Goal: Task Accomplishment & Management: Use online tool/utility

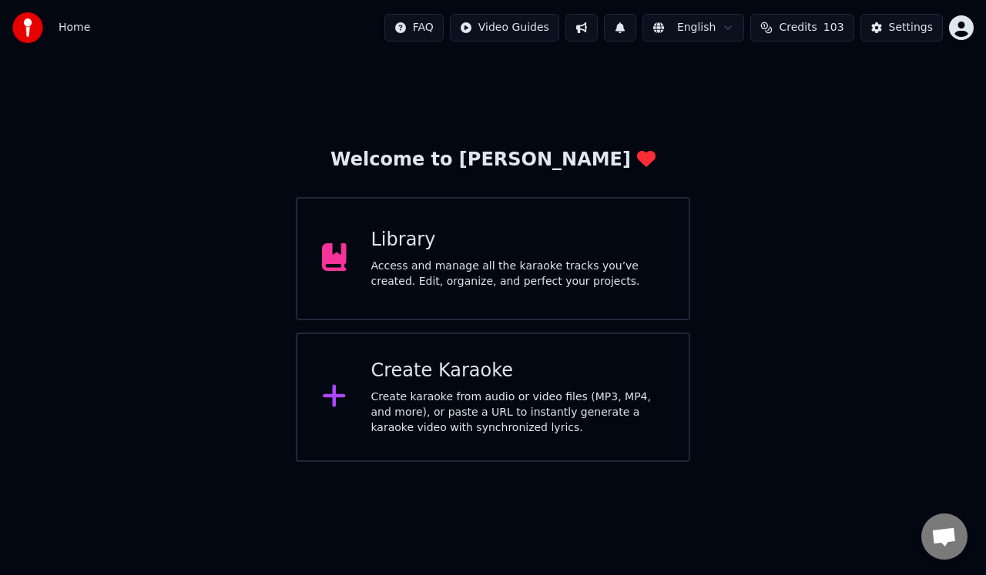
click at [414, 396] on div "Create karaoke from audio or video files (MP3, MP4, and more), or paste a URL t…" at bounding box center [517, 413] width 293 height 46
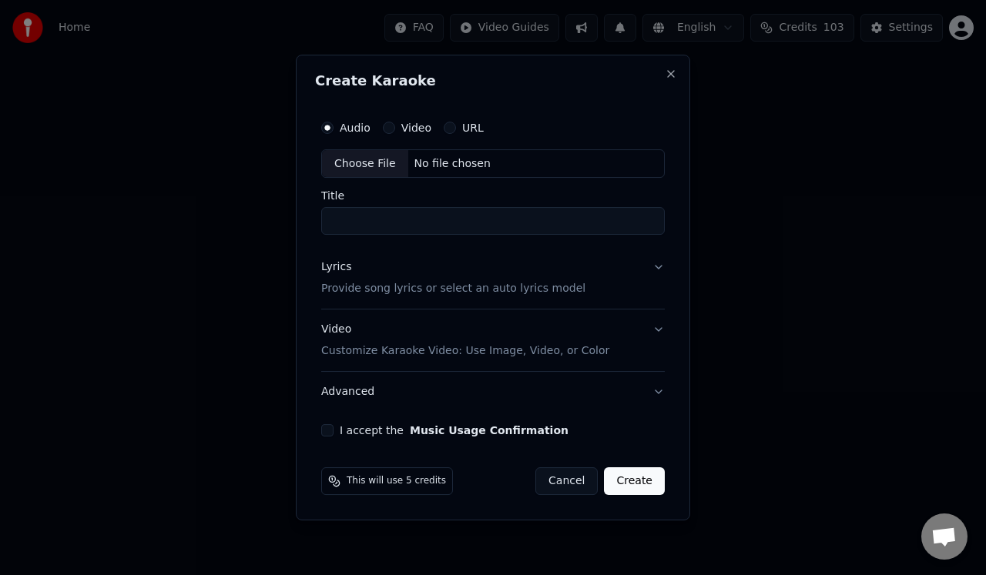
click at [370, 164] on div "Choose File" at bounding box center [365, 164] width 86 height 28
type input "**********"
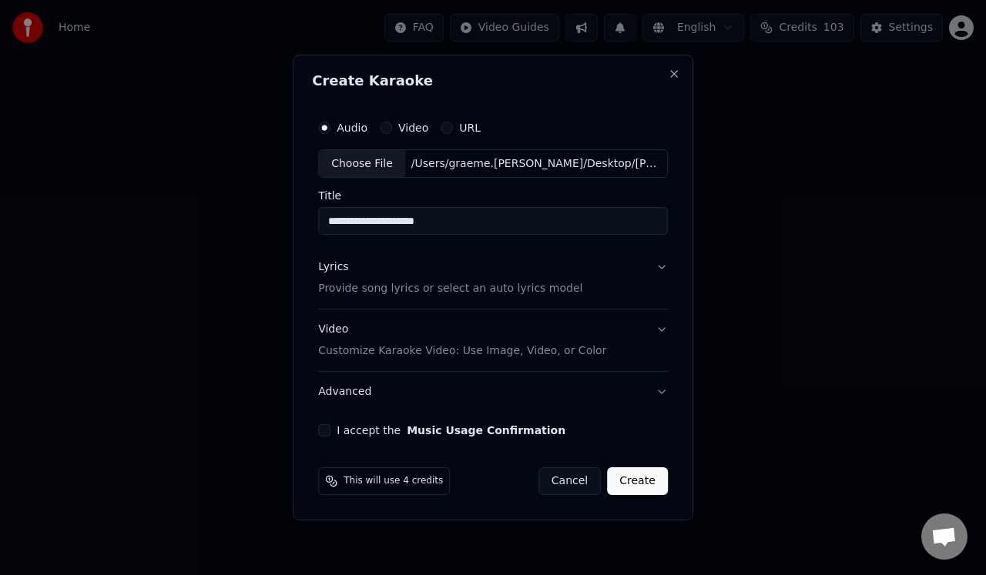
click at [366, 289] on p "Provide song lyrics or select an auto lyrics model" at bounding box center [450, 289] width 264 height 15
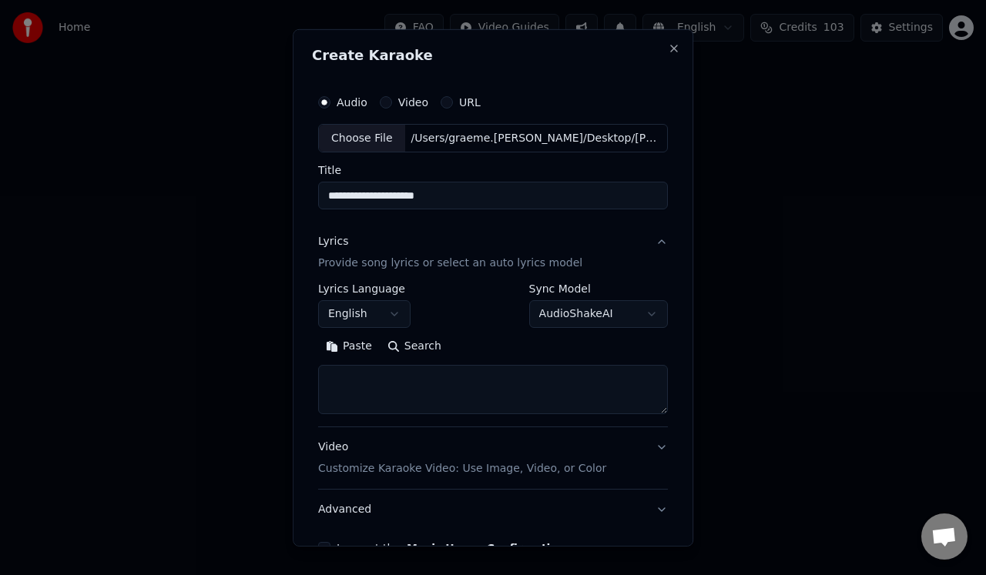
click at [330, 380] on textarea at bounding box center [493, 389] width 350 height 49
paste textarea "**********"
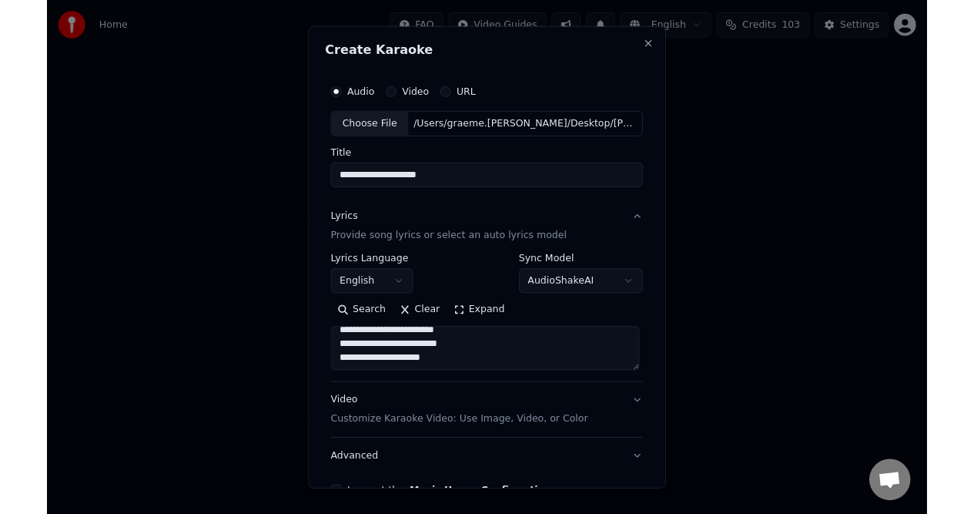
scroll to position [92, 0]
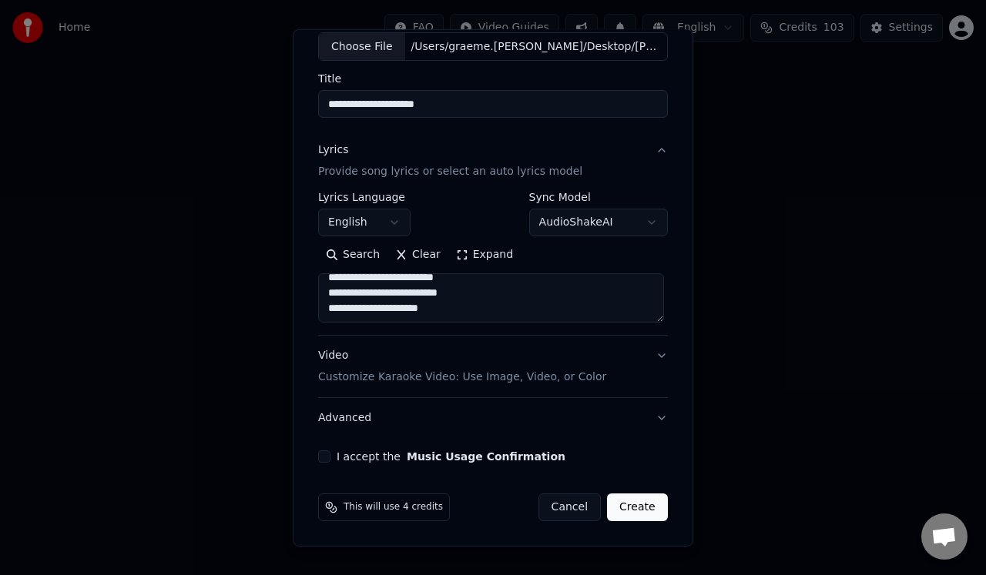
type textarea "**********"
click at [320, 457] on button "I accept the Music Usage Confirmation" at bounding box center [324, 457] width 12 height 12
click at [636, 506] on button "Create" at bounding box center [637, 508] width 61 height 28
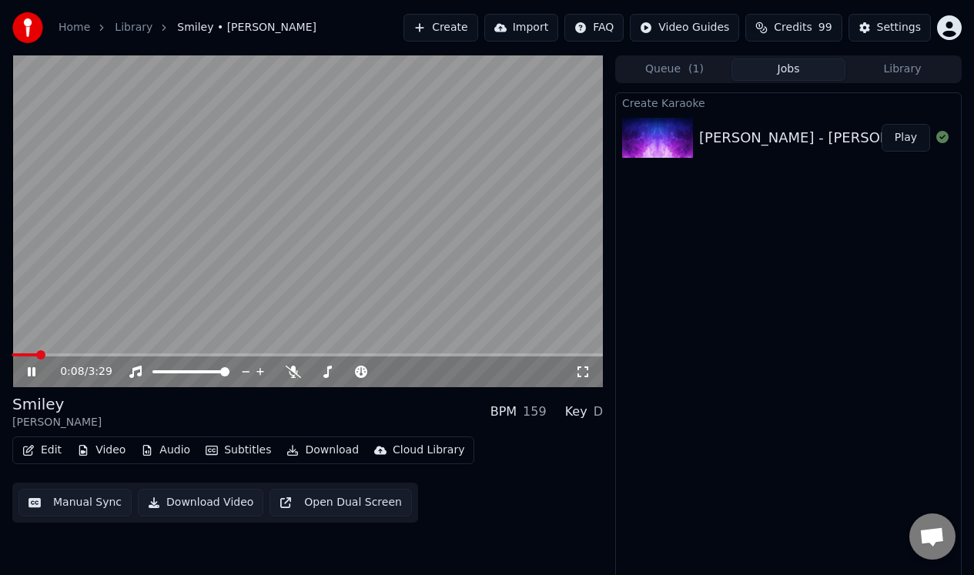
click at [31, 367] on icon at bounding box center [42, 372] width 35 height 12
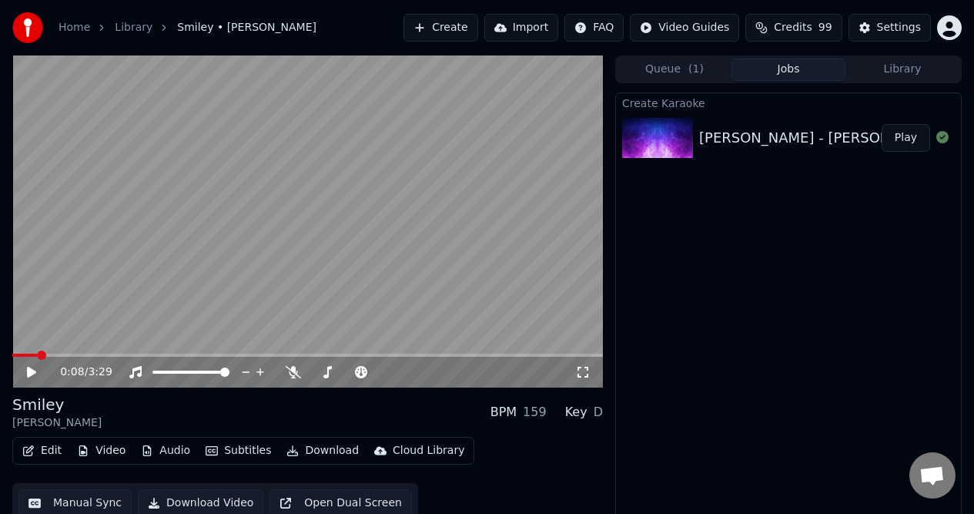
click at [29, 370] on icon at bounding box center [31, 372] width 9 height 11
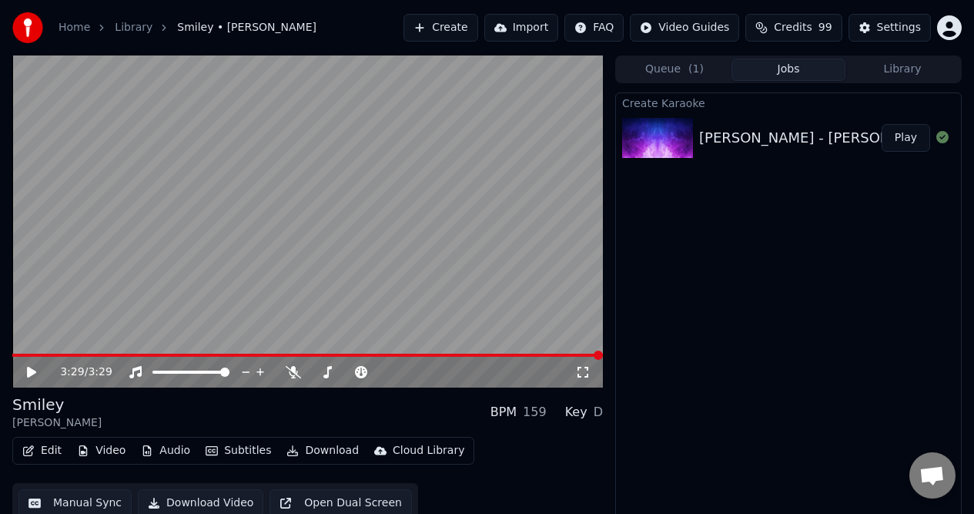
click at [69, 498] on button "Manual Sync" at bounding box center [74, 503] width 113 height 28
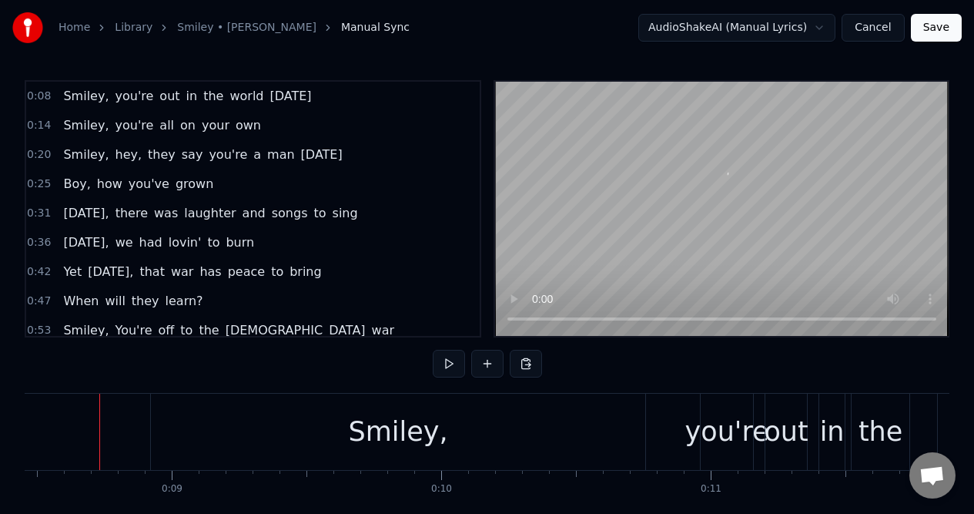
scroll to position [0, 2277]
click at [447, 364] on button at bounding box center [449, 364] width 32 height 28
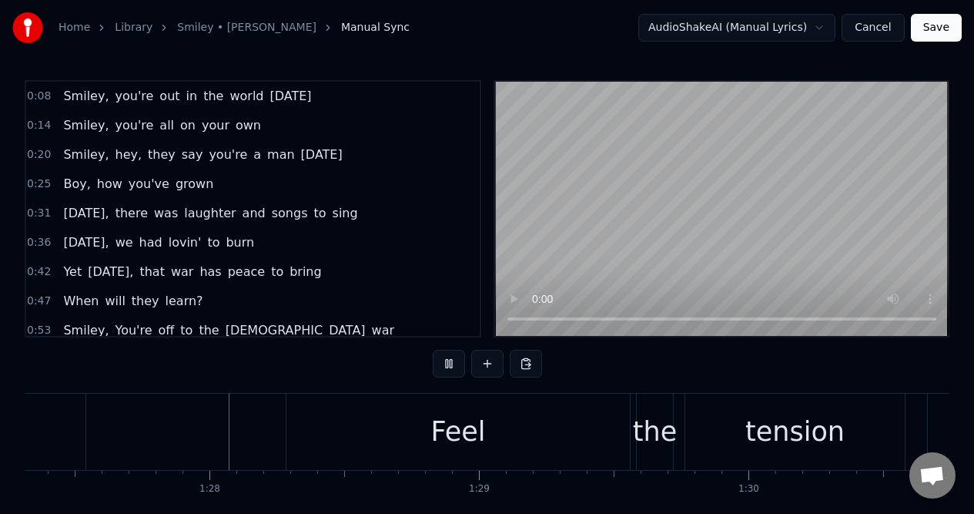
scroll to position [0, 23562]
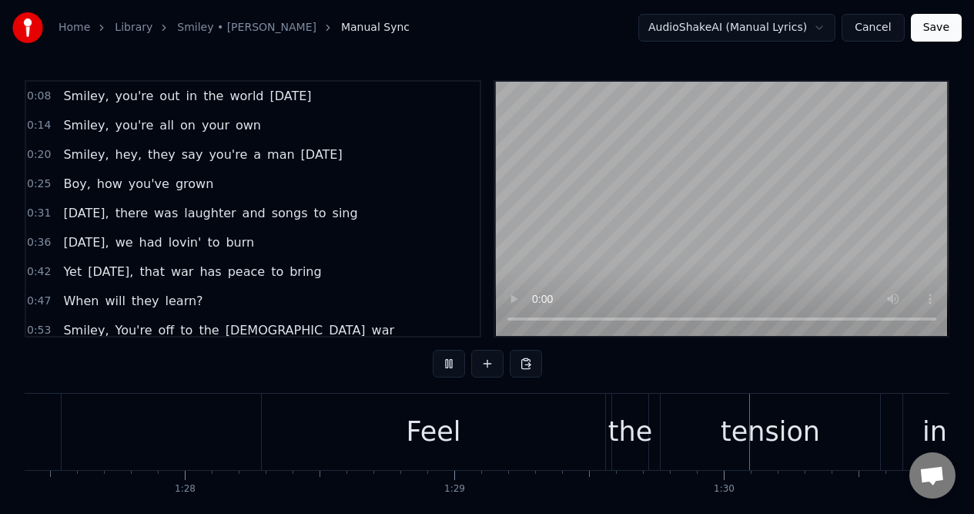
click at [447, 364] on button at bounding box center [449, 364] width 32 height 28
click at [333, 408] on div "Feel" at bounding box center [434, 432] width 344 height 76
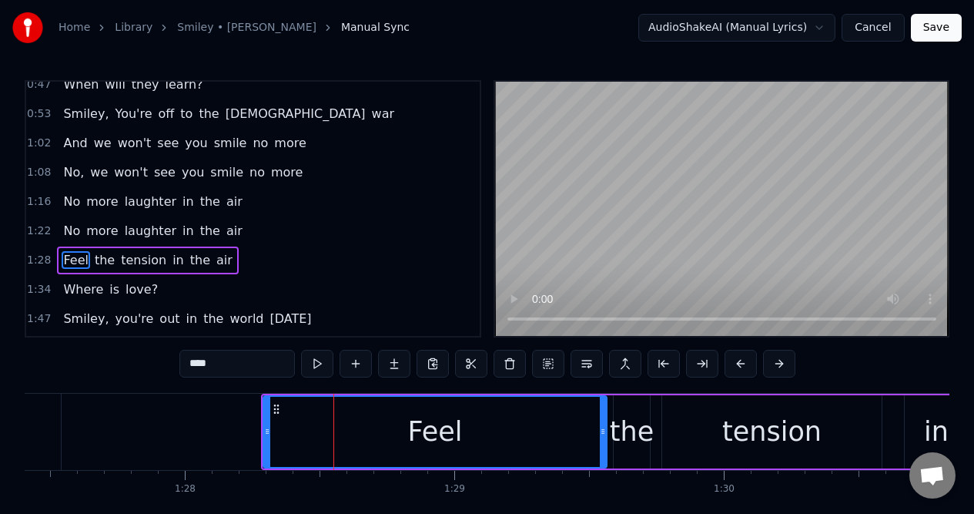
scroll to position [268, 0]
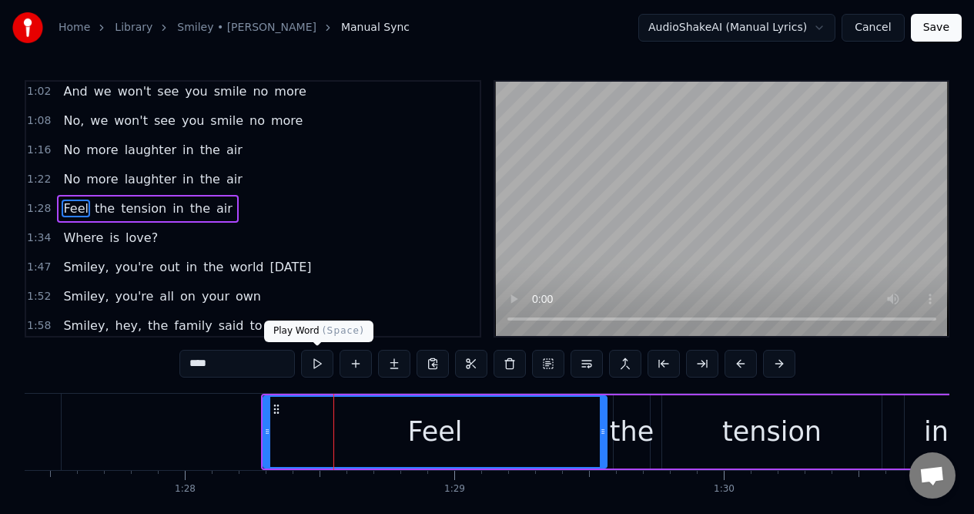
click at [316, 364] on button at bounding box center [317, 364] width 32 height 28
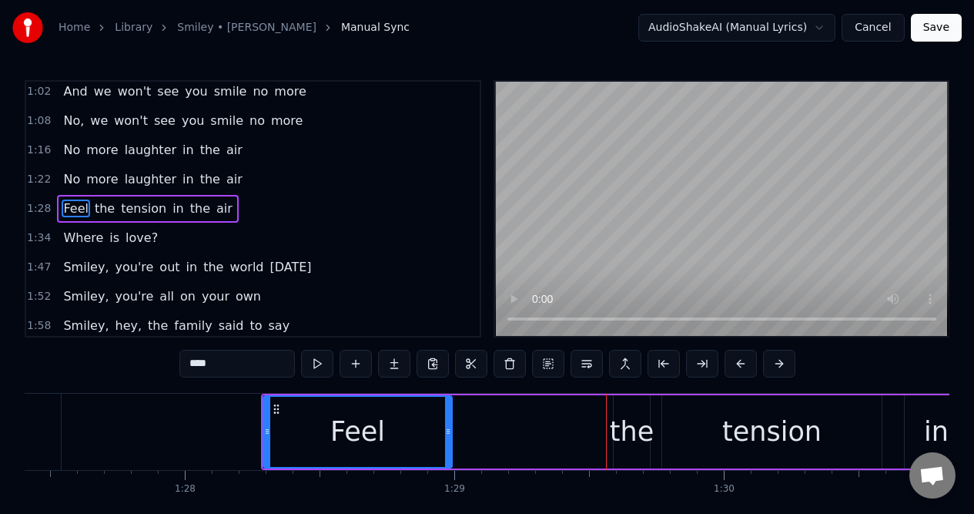
drag, startPoint x: 605, startPoint y: 439, endPoint x: 444, endPoint y: 453, distance: 160.8
click at [445, 453] on div at bounding box center [448, 432] width 6 height 70
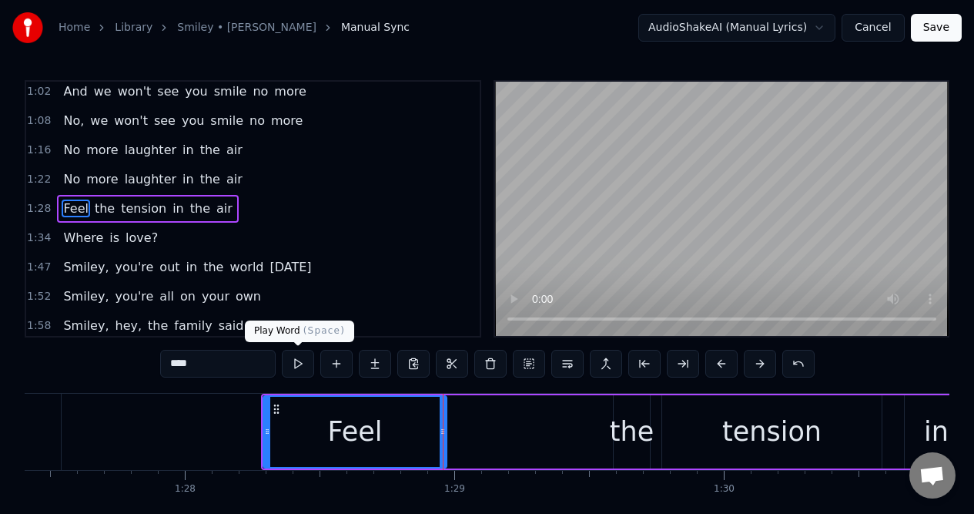
click at [295, 364] on button at bounding box center [298, 364] width 32 height 28
click at [628, 428] on div "the" at bounding box center [632, 431] width 44 height 41
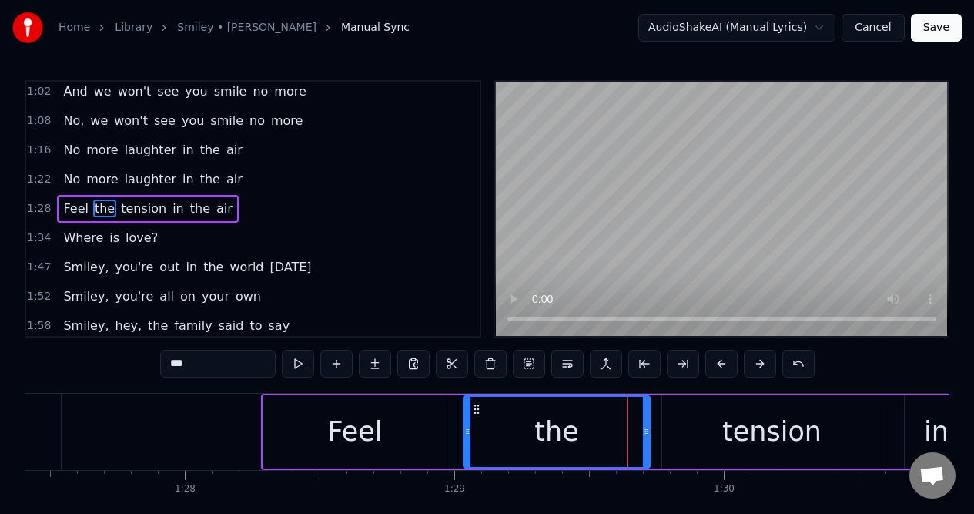
drag, startPoint x: 615, startPoint y: 428, endPoint x: 467, endPoint y: 445, distance: 149.6
click at [465, 445] on div at bounding box center [467, 432] width 6 height 70
click at [298, 364] on button at bounding box center [298, 364] width 32 height 28
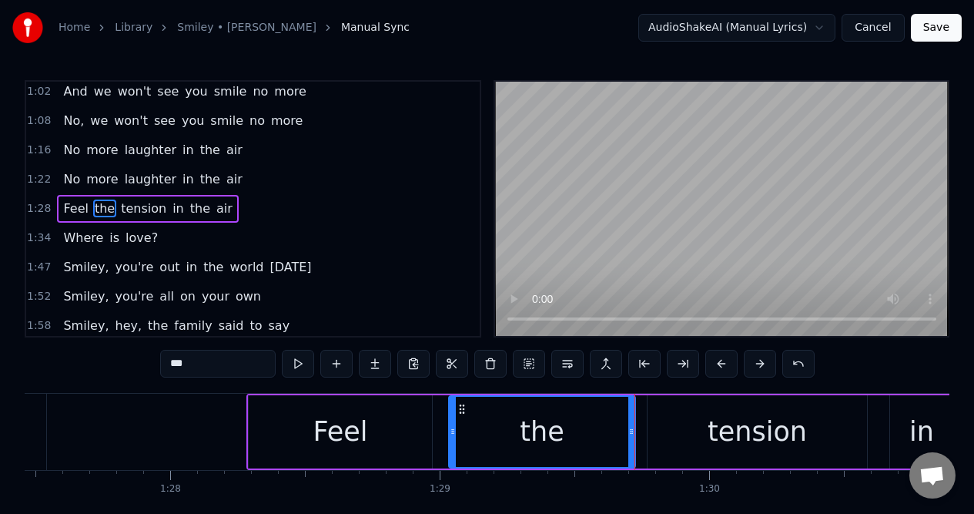
click at [256, 435] on div "Feel" at bounding box center [340, 431] width 183 height 73
type input "****"
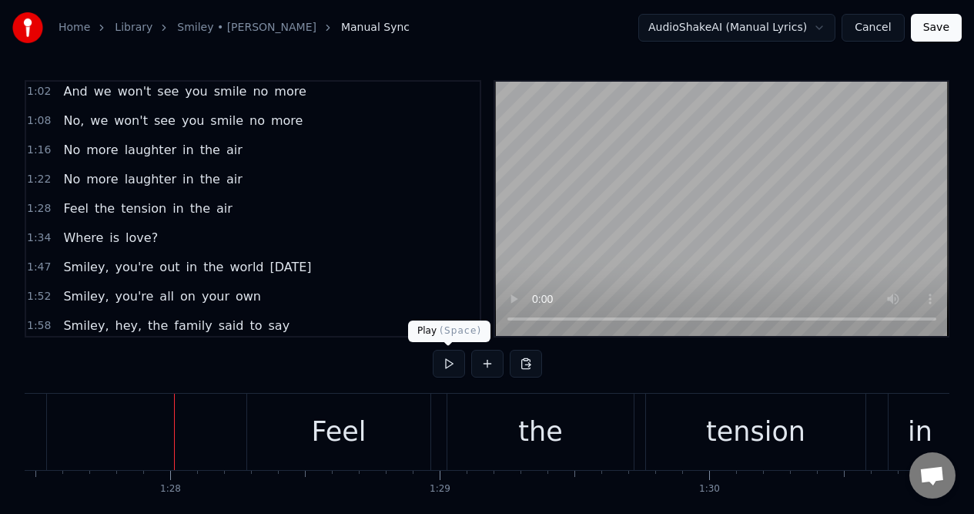
click at [450, 363] on button at bounding box center [449, 364] width 32 height 28
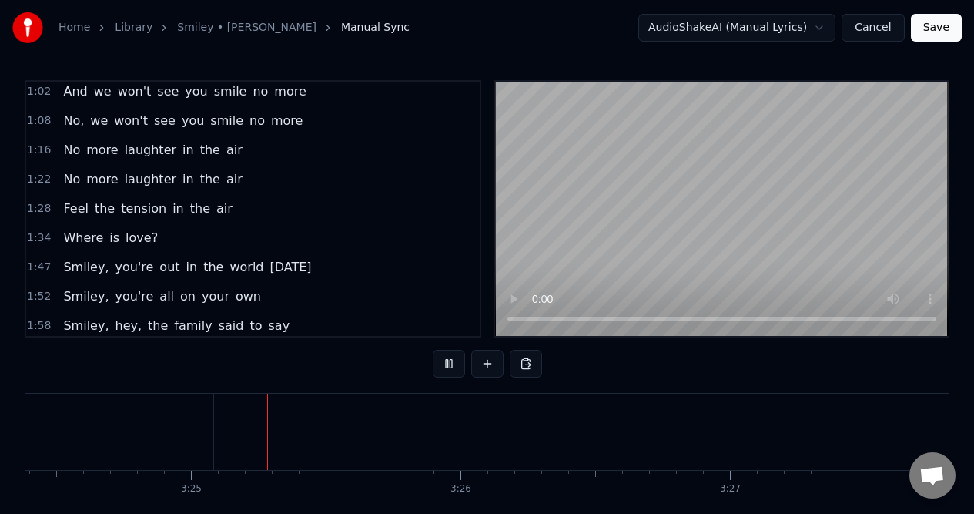
scroll to position [0, 55119]
click at [447, 367] on button at bounding box center [449, 364] width 32 height 28
click at [937, 27] on button "Save" at bounding box center [936, 28] width 51 height 28
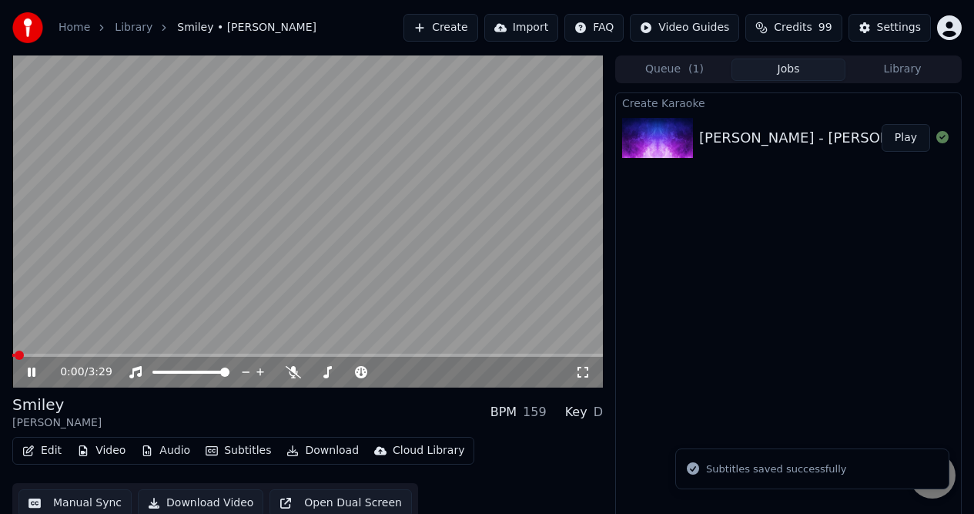
click at [31, 372] on icon at bounding box center [42, 372] width 35 height 12
click at [199, 501] on button "Download Video" at bounding box center [201, 503] width 126 height 28
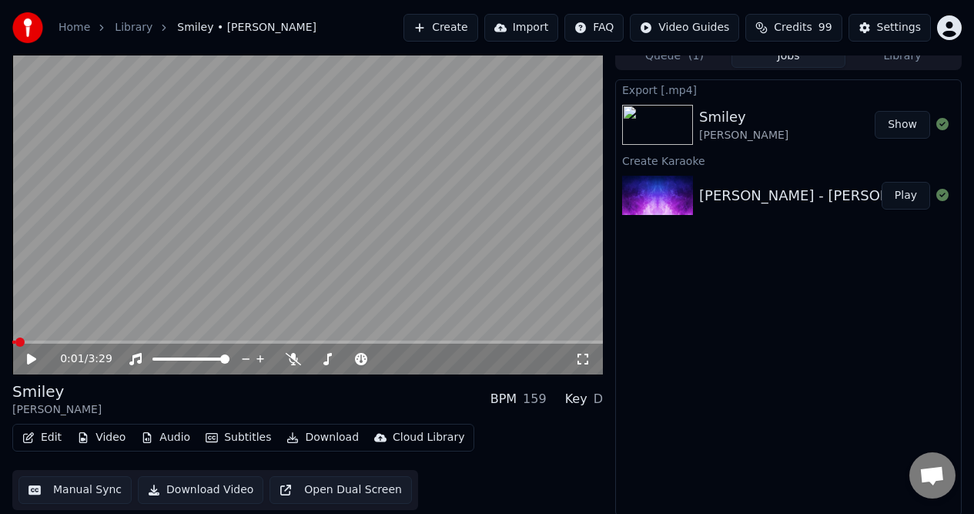
scroll to position [15, 0]
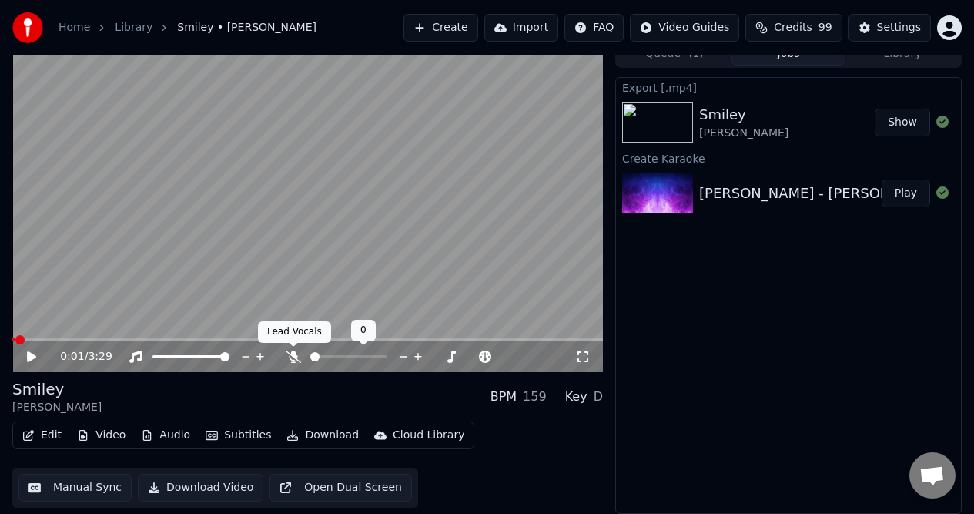
click at [293, 352] on icon at bounding box center [293, 356] width 15 height 12
click at [187, 488] on button "Download Video" at bounding box center [201, 488] width 126 height 28
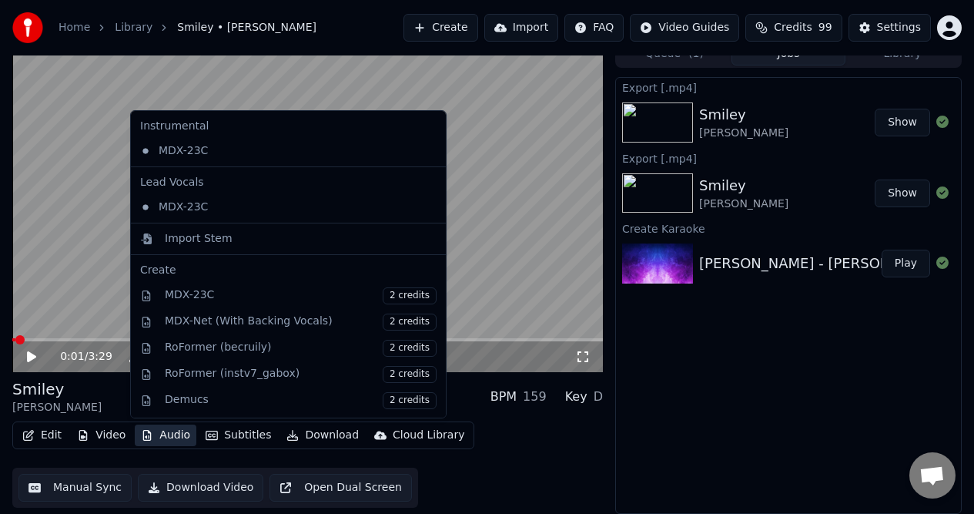
click at [169, 434] on button "Audio" at bounding box center [166, 435] width 62 height 22
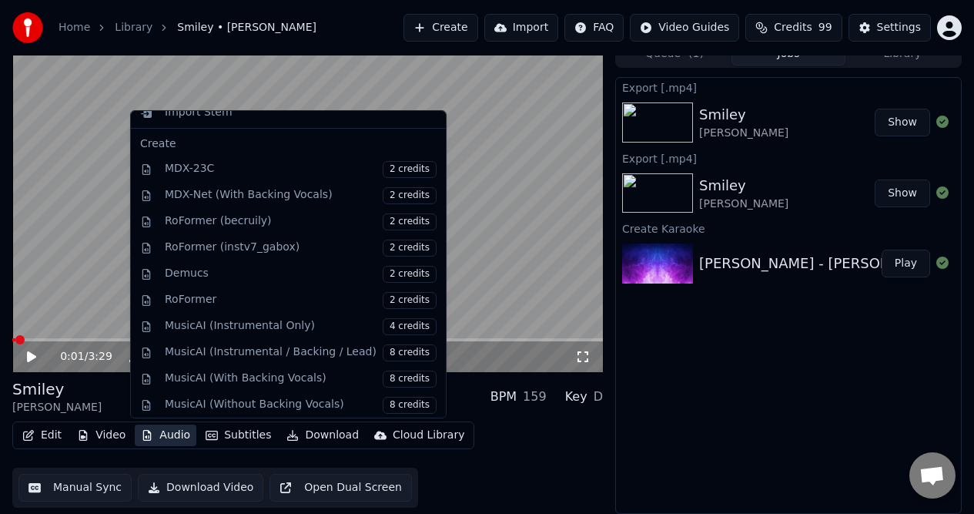
scroll to position [156, 0]
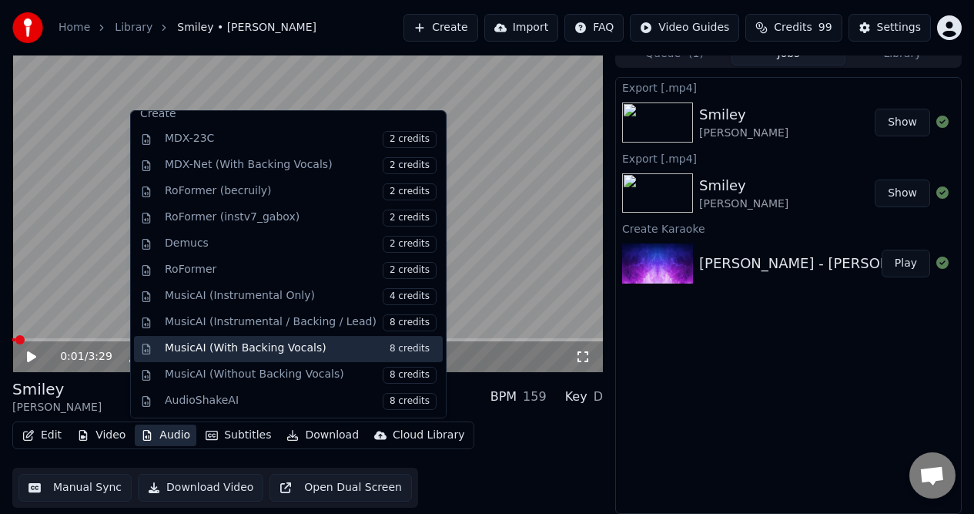
click at [394, 347] on span "8 credits" at bounding box center [410, 348] width 54 height 17
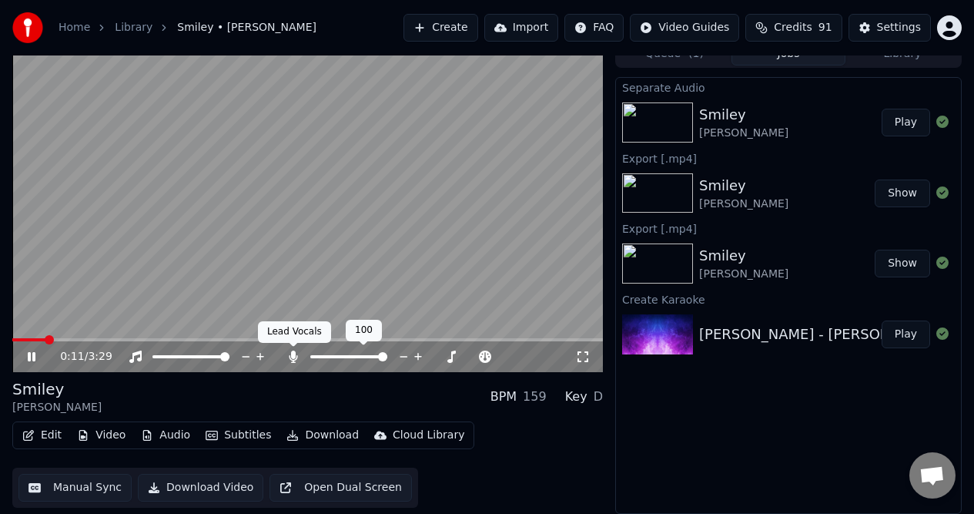
click at [297, 353] on icon at bounding box center [293, 356] width 15 height 12
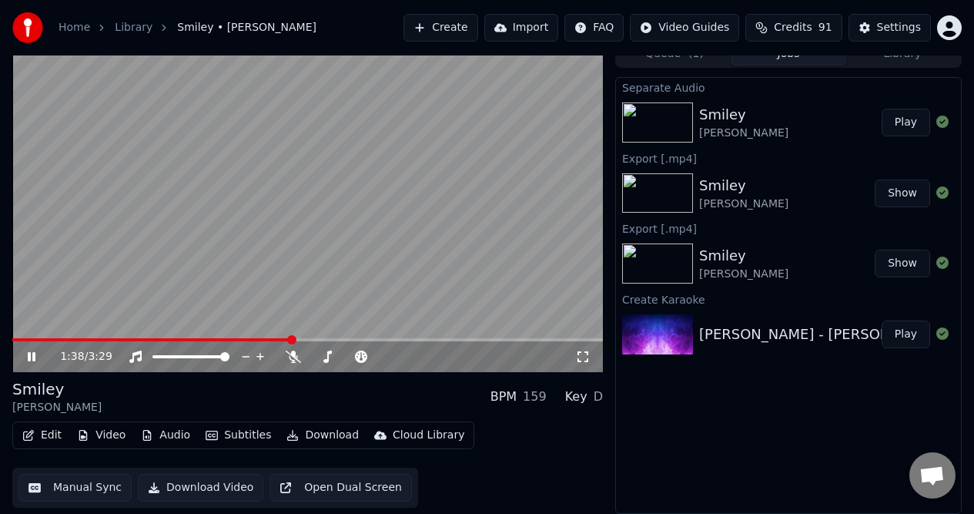
click at [32, 354] on icon at bounding box center [32, 356] width 8 height 9
